Goal: Navigation & Orientation: Find specific page/section

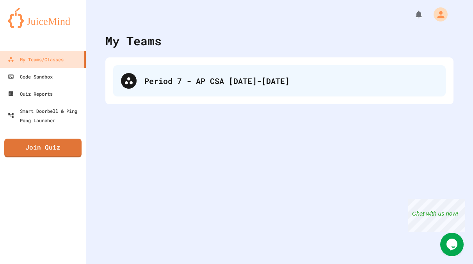
click at [187, 85] on div "Period 7 - AP CSA [DATE]-[DATE]" at bounding box center [291, 81] width 294 height 12
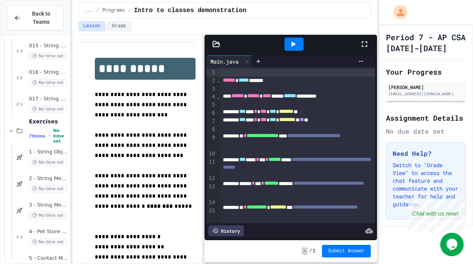
scroll to position [409, 0]
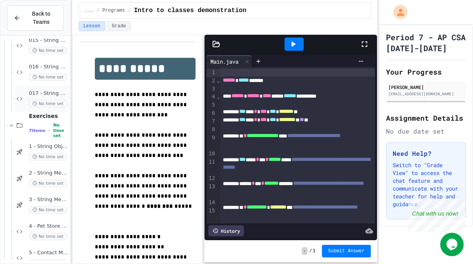
click at [49, 96] on div "017 - String class Methods III No time set" at bounding box center [48, 98] width 39 height 17
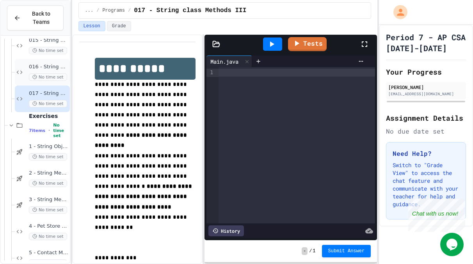
click at [56, 74] on span "No time set" at bounding box center [48, 76] width 38 height 7
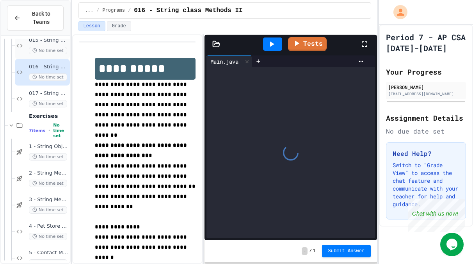
scroll to position [381, 0]
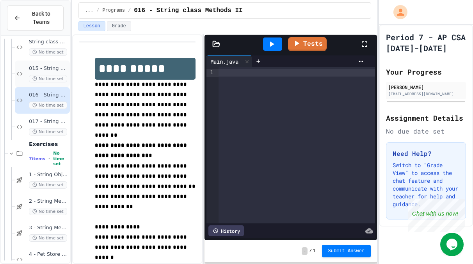
click at [47, 81] on span "No time set" at bounding box center [48, 78] width 38 height 7
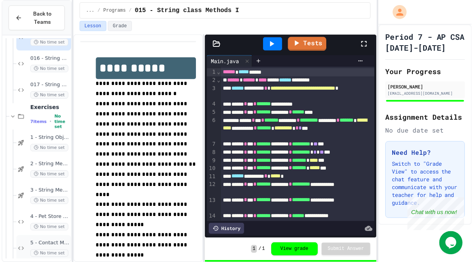
scroll to position [354, 0]
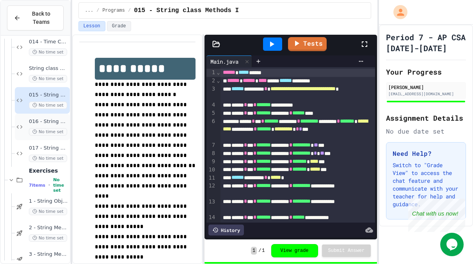
click at [48, 124] on span "016 - String class Methods II" at bounding box center [48, 121] width 39 height 7
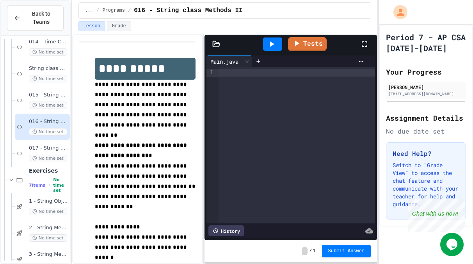
click at [246, 77] on div at bounding box center [297, 145] width 157 height 156
